Goal: Information Seeking & Learning: Learn about a topic

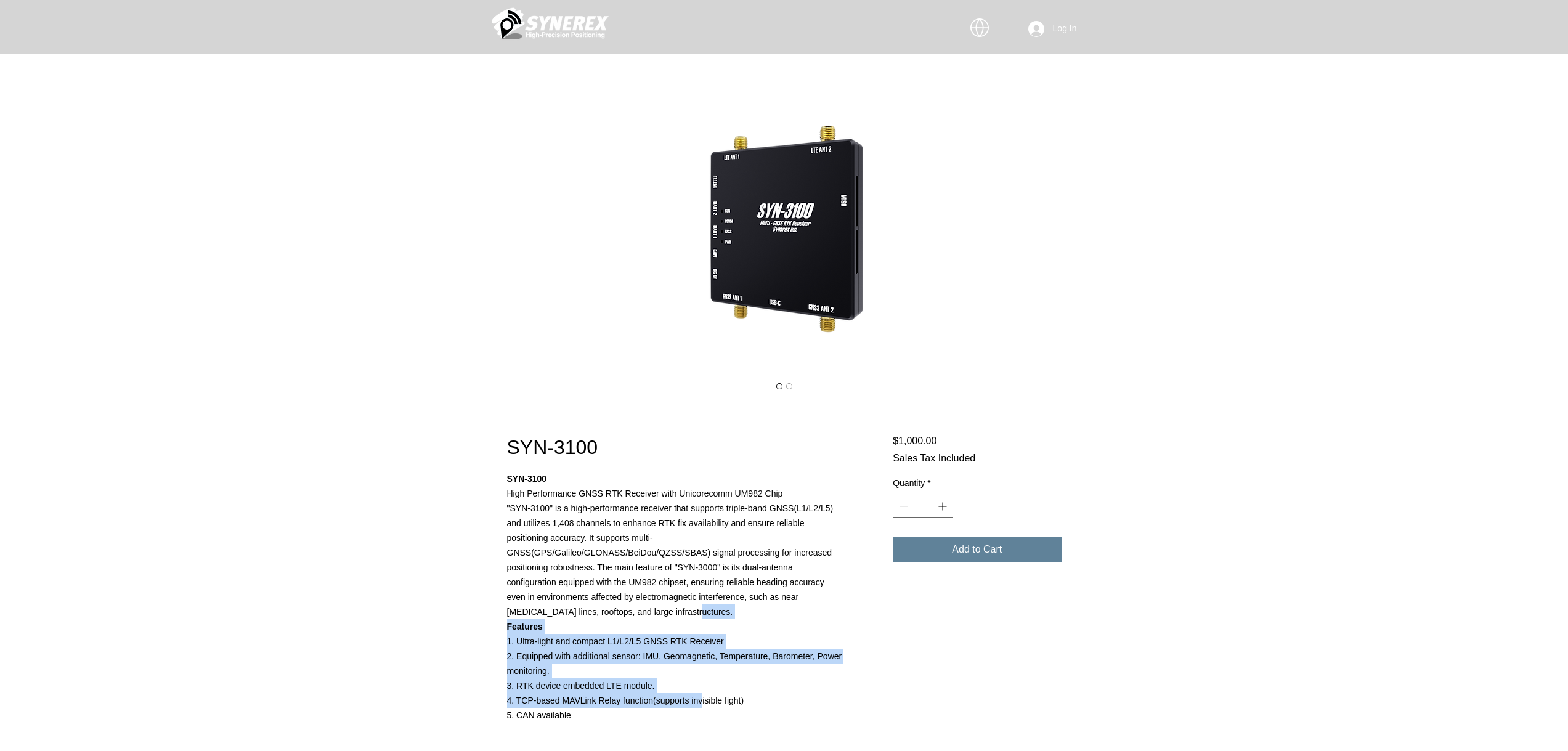
drag, startPoint x: 672, startPoint y: 616, endPoint x: 700, endPoint y: 705, distance: 93.3
click at [700, 705] on pre "SYN-3100 High Performance GNSS RTK Receiver with Unicorecomm UM982 Chip "SYN-31…" at bounding box center [676, 596] width 337 height 252
click at [700, 705] on p "4. TCP-based MAVLink Relay function(supports invisible fight)" at bounding box center [676, 700] width 337 height 15
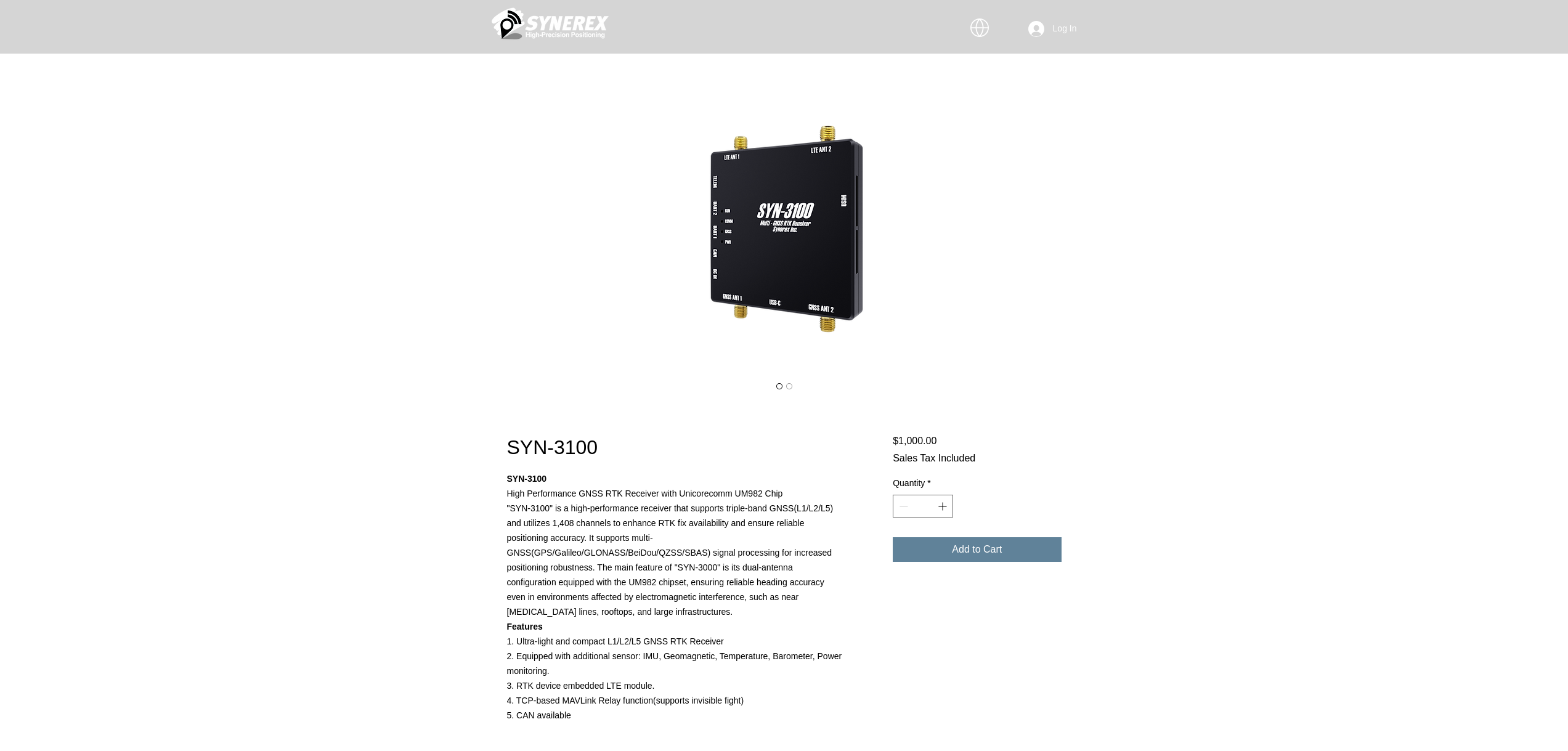
click at [535, 36] on img "main content" at bounding box center [550, 23] width 117 height 37
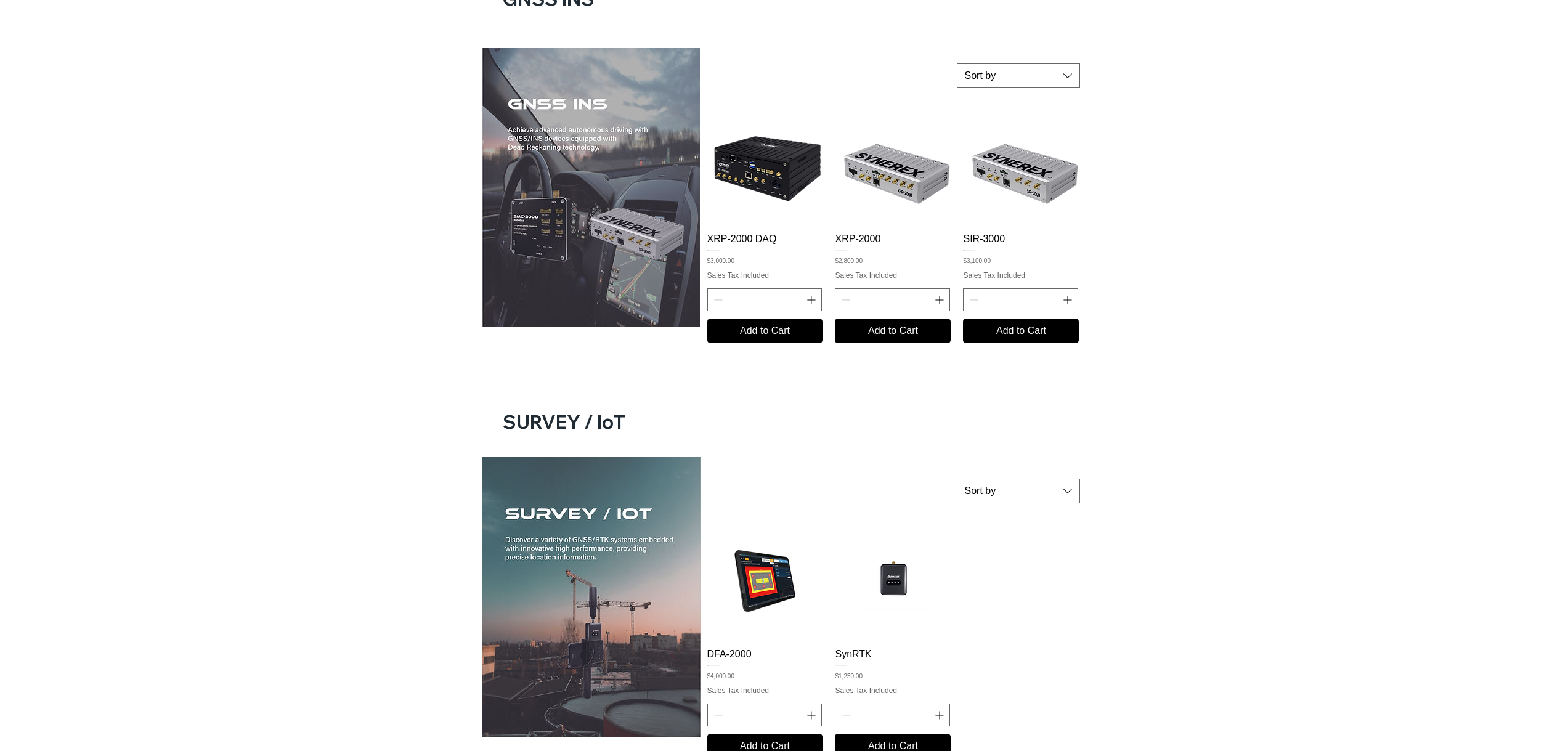
scroll to position [784, 0]
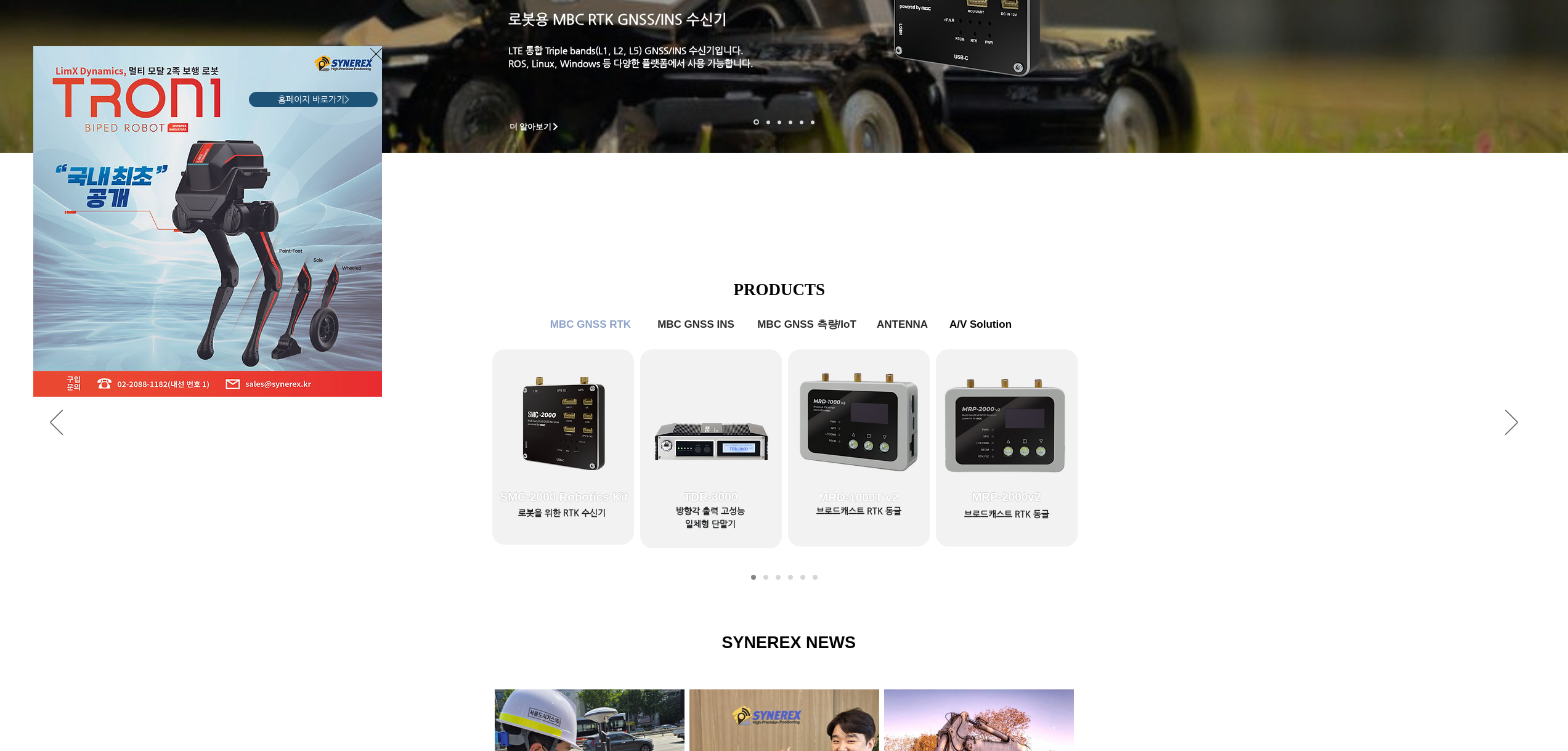
click at [695, 318] on div "LimX Dinamics" at bounding box center [784, 376] width 1568 height 751
click at [694, 324] on div "LimX Dinamics" at bounding box center [784, 376] width 1568 height 751
click at [688, 333] on div "LimX Dinamics" at bounding box center [784, 376] width 1568 height 751
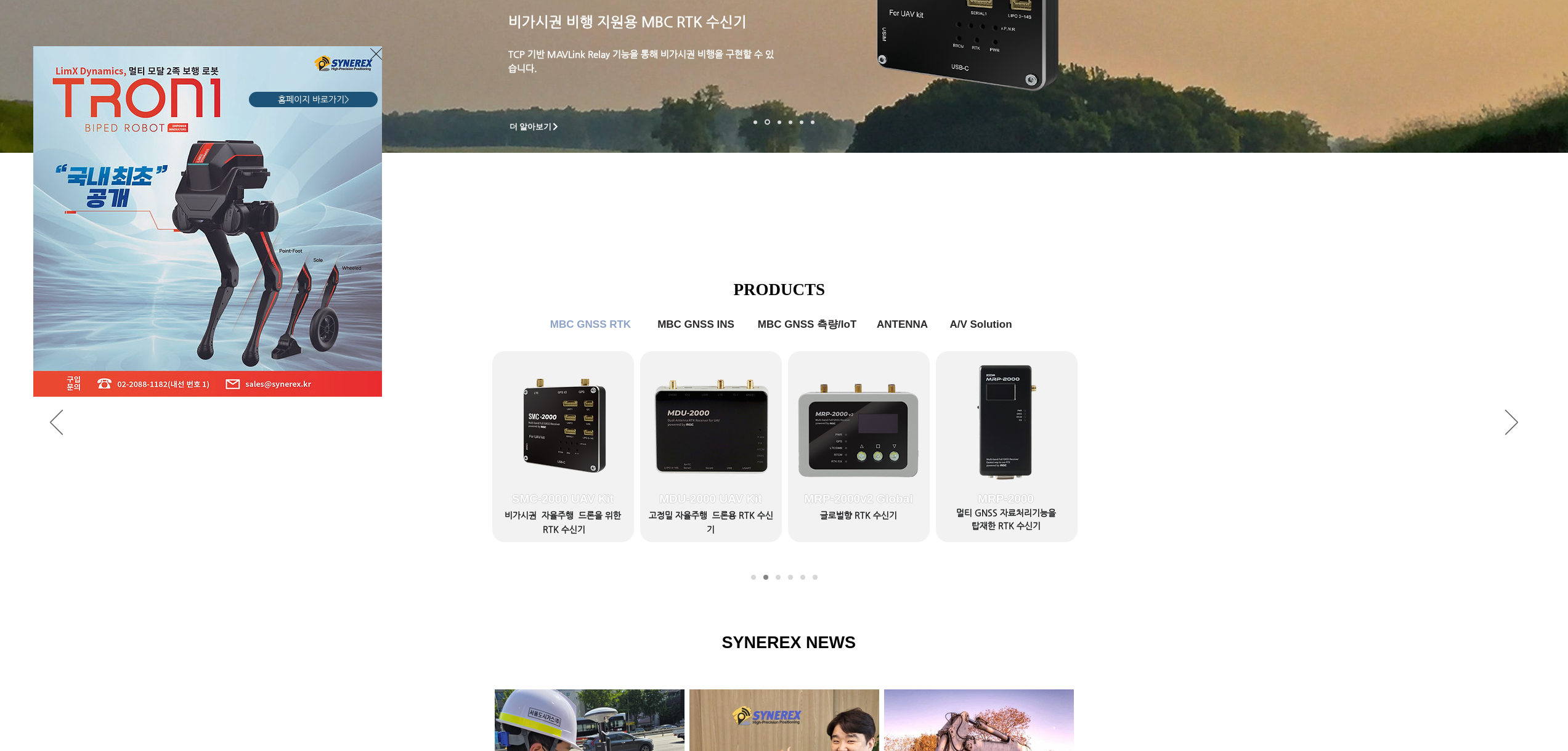
click at [342, 111] on img "LimX Dinamics" at bounding box center [208, 221] width 349 height 351
click at [343, 105] on span "홈페이지 바로가기>" at bounding box center [314, 100] width 71 height 12
click at [375, 51] on icon "사이트로 돌아가기" at bounding box center [376, 54] width 12 height 15
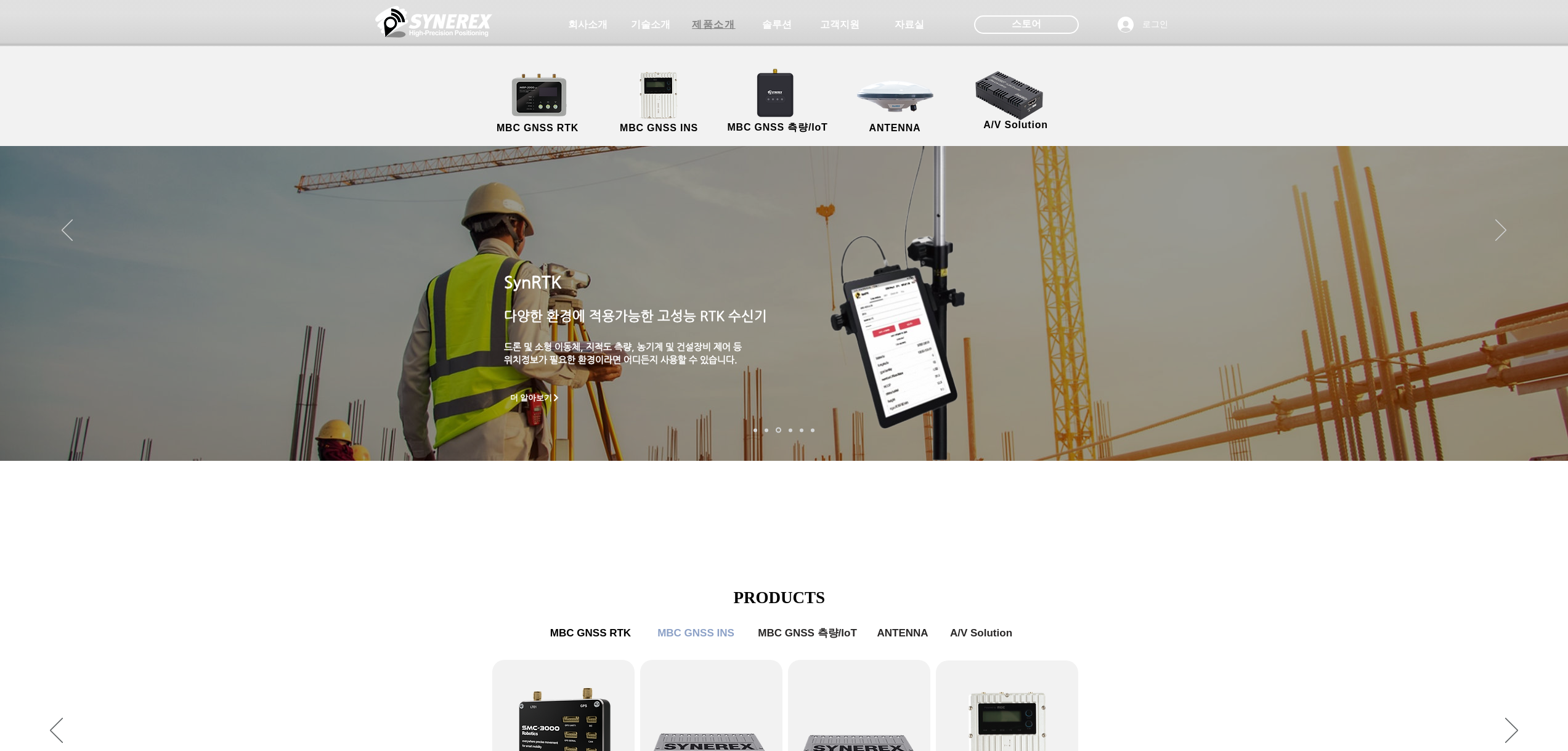
click at [705, 31] on span "제품소개" at bounding box center [714, 25] width 43 height 13
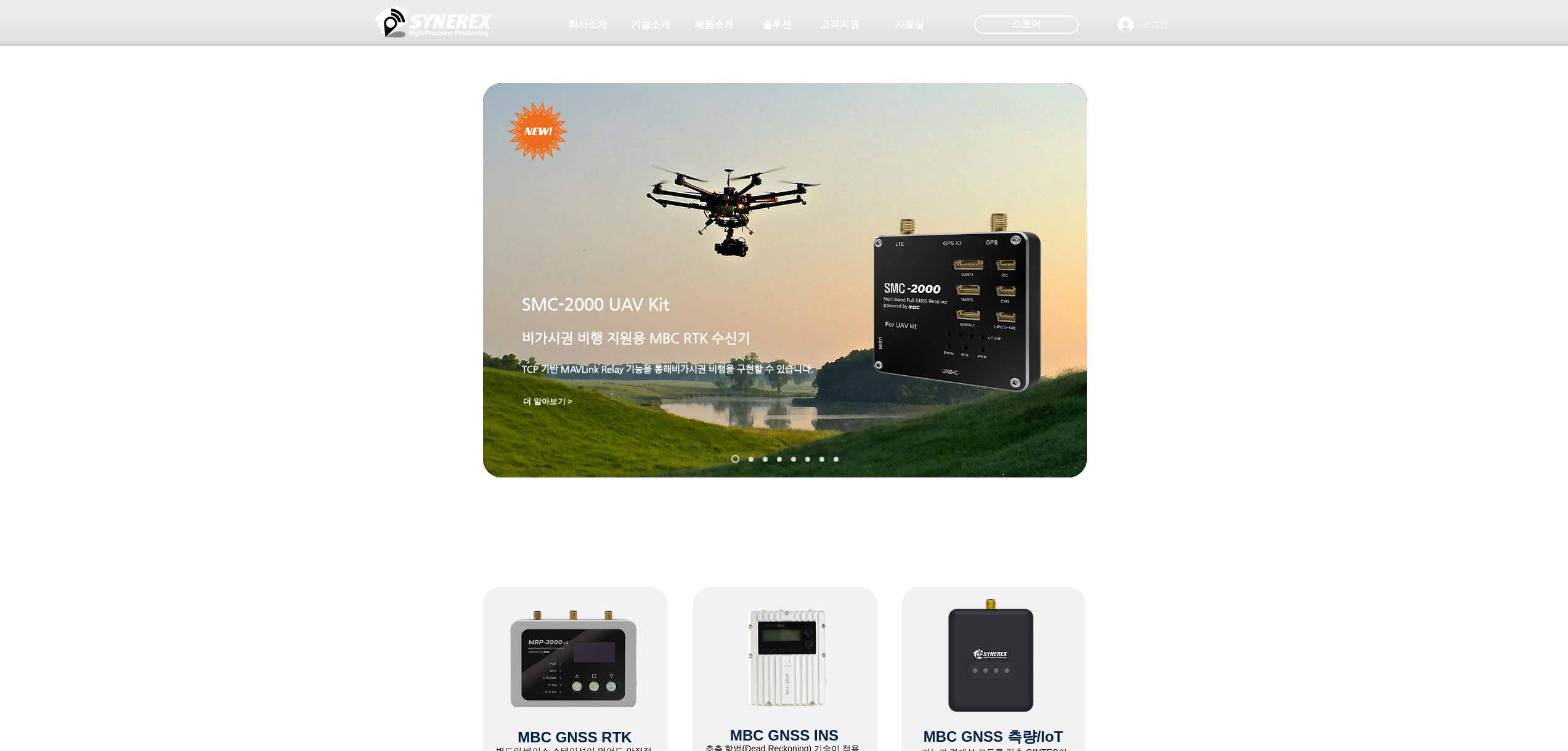
click at [825, 422] on img "슬라이드쇼" at bounding box center [785, 279] width 603 height 394
click at [904, 355] on img "슬라이드쇼" at bounding box center [958, 302] width 167 height 179
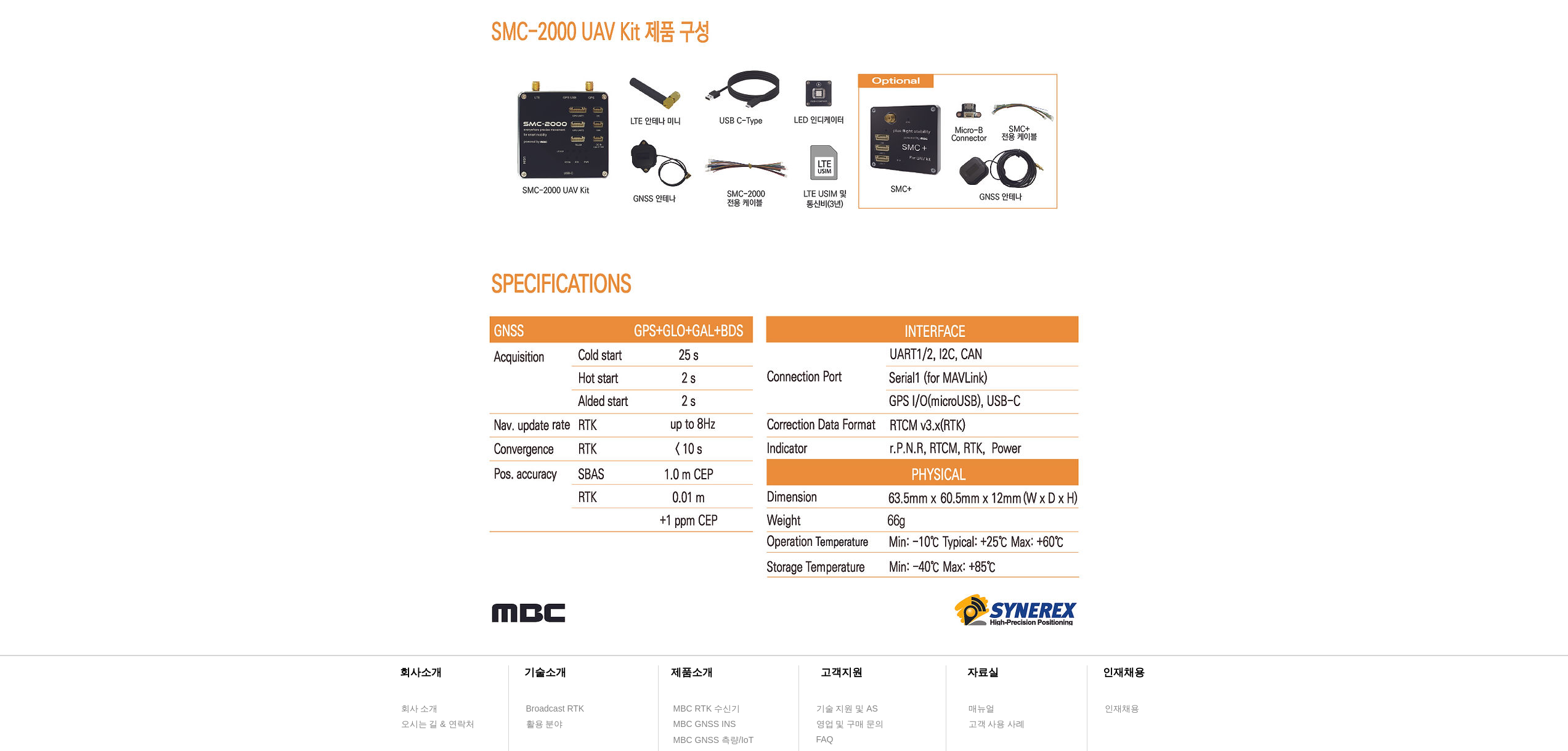
scroll to position [7697, 0]
